Goal: Task Accomplishment & Management: Manage account settings

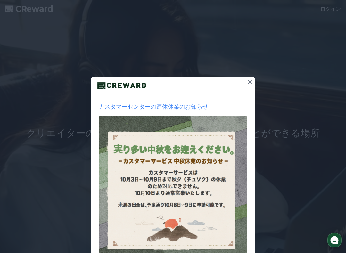
click at [249, 83] on icon at bounding box center [250, 82] width 8 height 8
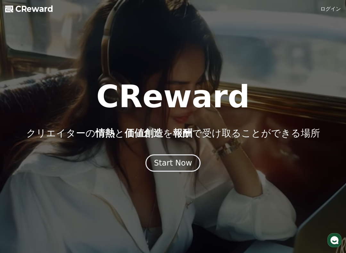
click at [180, 167] on div "Start Now" at bounding box center [173, 163] width 38 height 10
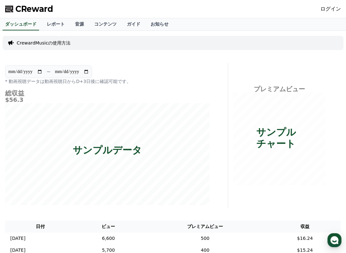
click at [52, 25] on link "レポート" at bounding box center [56, 24] width 28 height 12
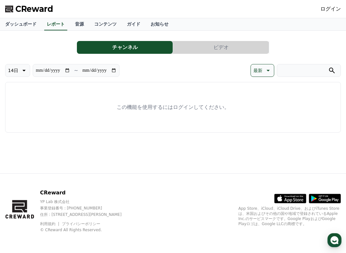
click at [73, 24] on link "音源" at bounding box center [79, 24] width 19 height 12
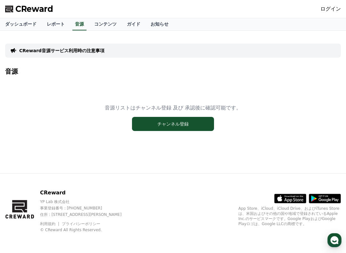
click at [49, 26] on link "レポート" at bounding box center [56, 24] width 28 height 12
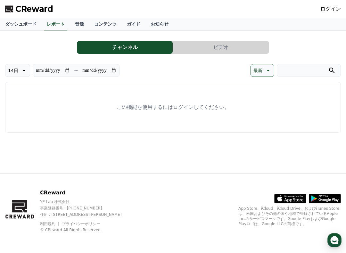
click at [299, 197] on icon at bounding box center [298, 199] width 17 height 10
click at [328, 4] on div "ログイン" at bounding box center [331, 9] width 21 height 10
click at [335, 10] on link "ログイン" at bounding box center [331, 9] width 21 height 8
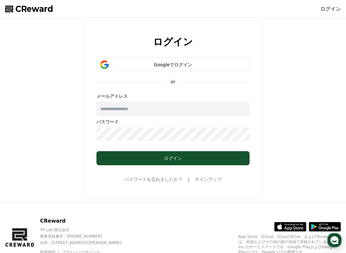
click at [208, 110] on input "text" at bounding box center [173, 109] width 153 height 14
type input "*"
click at [222, 153] on button "ログイン" at bounding box center [173, 158] width 153 height 14
click at [213, 108] on input "**********" at bounding box center [173, 109] width 153 height 14
type input "*"
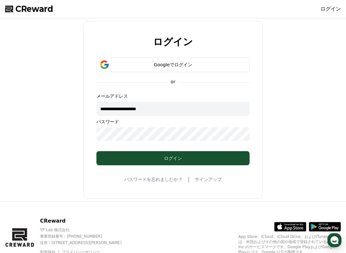
type input "**********"
click at [227, 165] on button "ログイン" at bounding box center [173, 158] width 153 height 14
click at [210, 66] on div "Googleでログイン" at bounding box center [173, 65] width 135 height 6
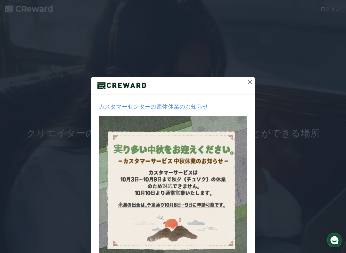
click at [246, 81] on button at bounding box center [250, 82] width 10 height 10
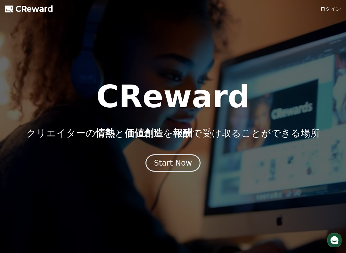
click at [330, 11] on link "ログイン" at bounding box center [331, 9] width 21 height 8
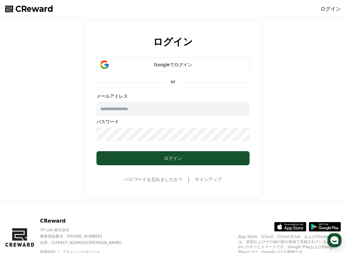
click at [165, 182] on link "パスワードを忘れましたか？" at bounding box center [153, 179] width 58 height 6
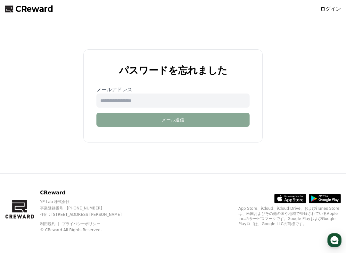
click at [230, 100] on input "email" at bounding box center [173, 101] width 153 height 14
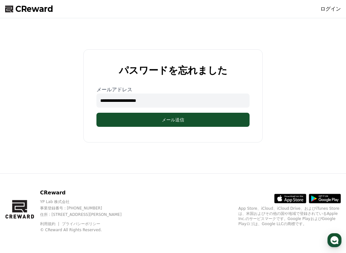
type input "**********"
click at [225, 117] on button "メール送信" at bounding box center [173, 120] width 153 height 14
click at [320, 96] on div "**********" at bounding box center [173, 96] width 341 height 150
click at [326, 7] on link "ログイン" at bounding box center [331, 9] width 21 height 8
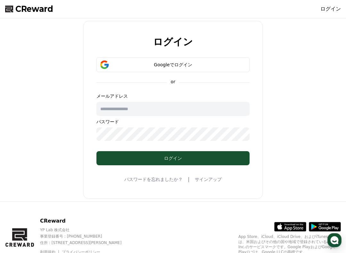
click at [207, 109] on input "text" at bounding box center [173, 109] width 153 height 14
type input "**********"
click at [210, 158] on div "ログイン" at bounding box center [173, 158] width 128 height 6
click at [222, 155] on div "ログイン" at bounding box center [173, 158] width 128 height 6
click at [217, 71] on button "Googleでログイン" at bounding box center [173, 64] width 153 height 15
